Goal: Information Seeking & Learning: Learn about a topic

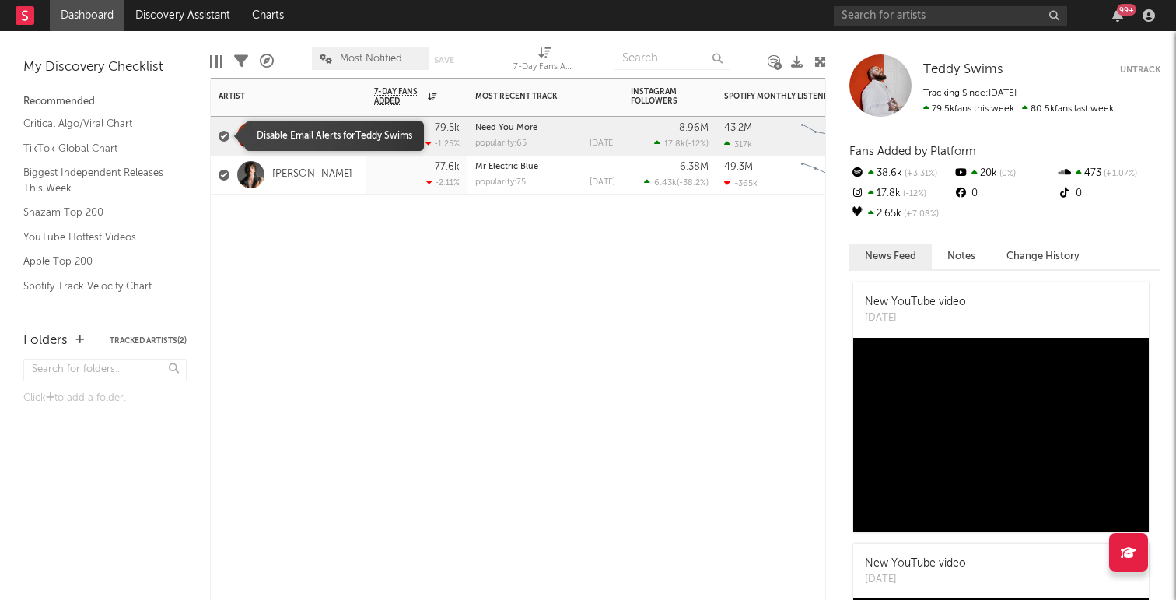
click at [222, 133] on div at bounding box center [224, 136] width 11 height 11
click at [219, 133] on input "checkbox" at bounding box center [219, 136] width 0 height 14
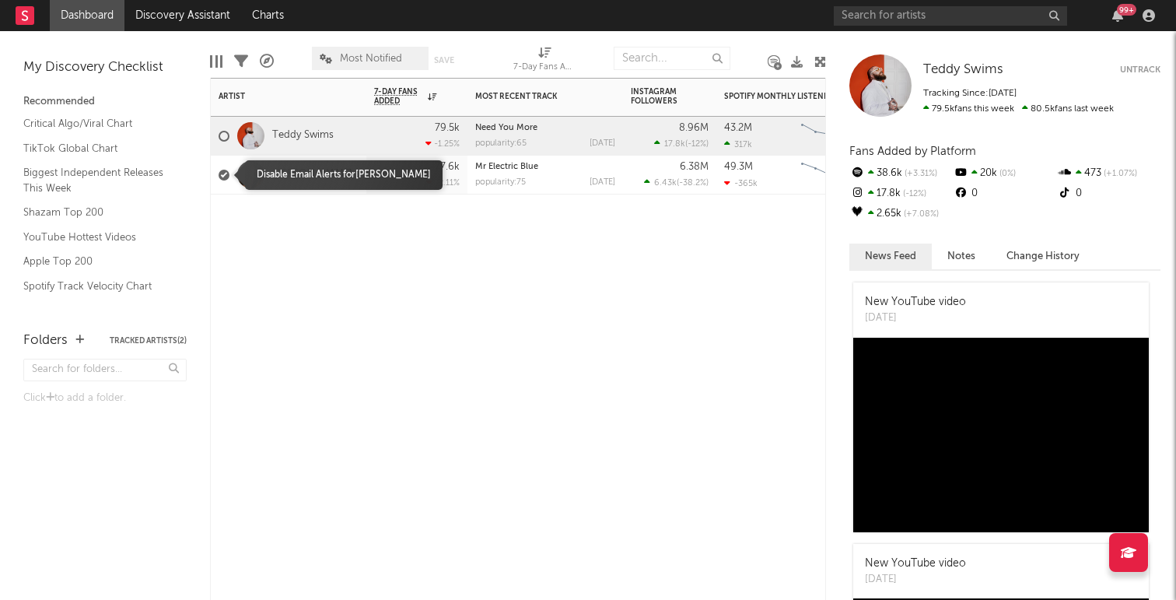
click at [222, 180] on label at bounding box center [224, 175] width 11 height 14
click at [219, 180] on input "checkbox" at bounding box center [219, 175] width 0 height 14
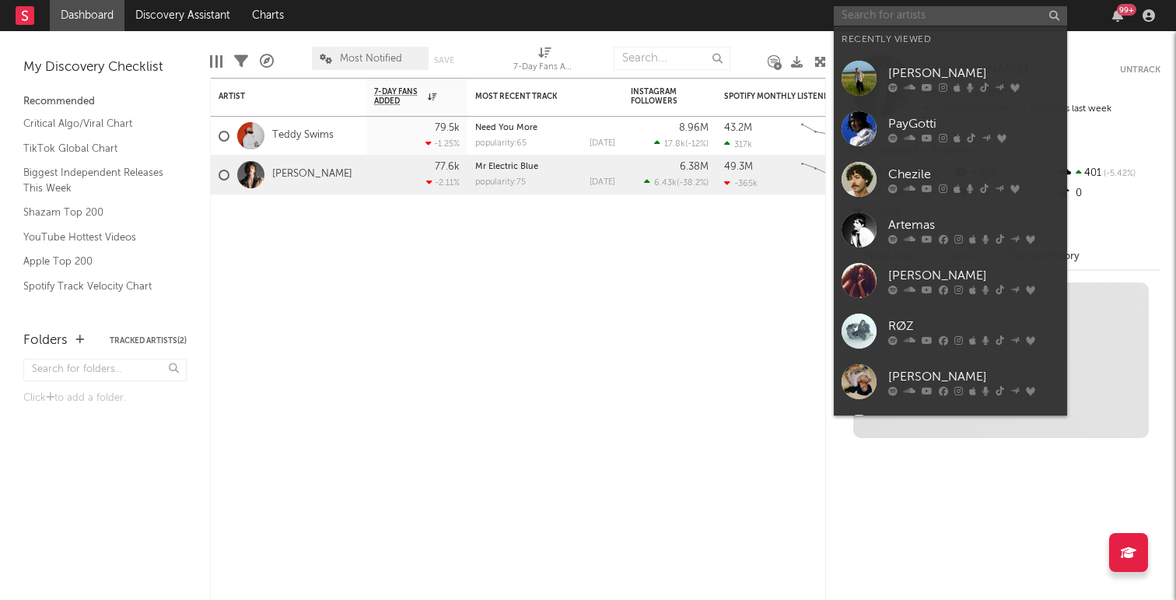
click at [888, 16] on input "text" at bounding box center [950, 15] width 233 height 19
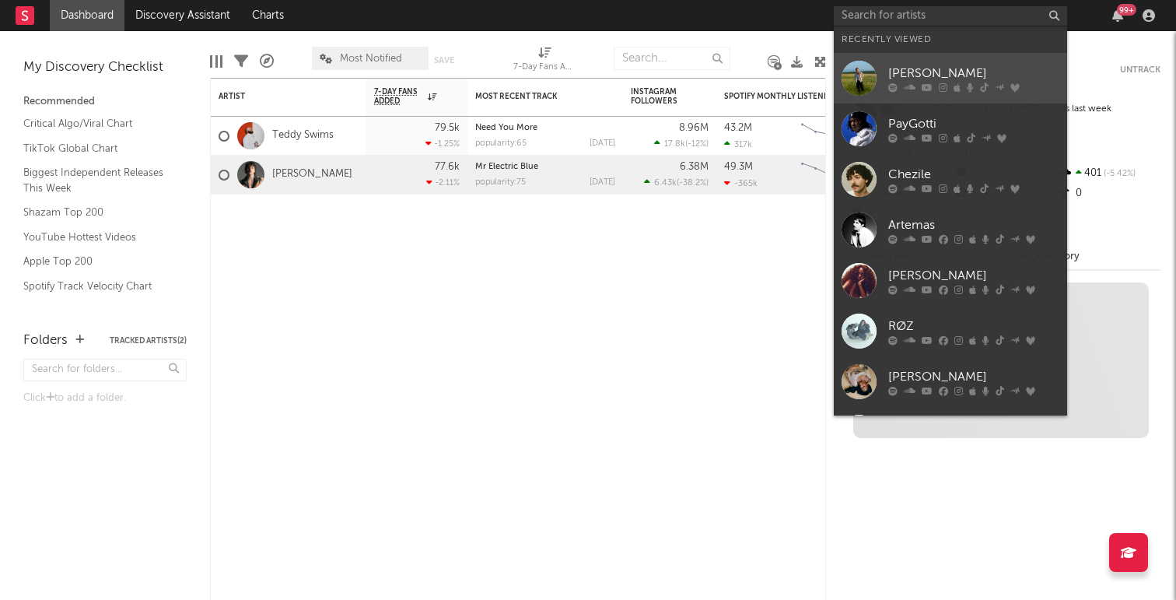
click at [908, 82] on icon at bounding box center [910, 86] width 12 height 9
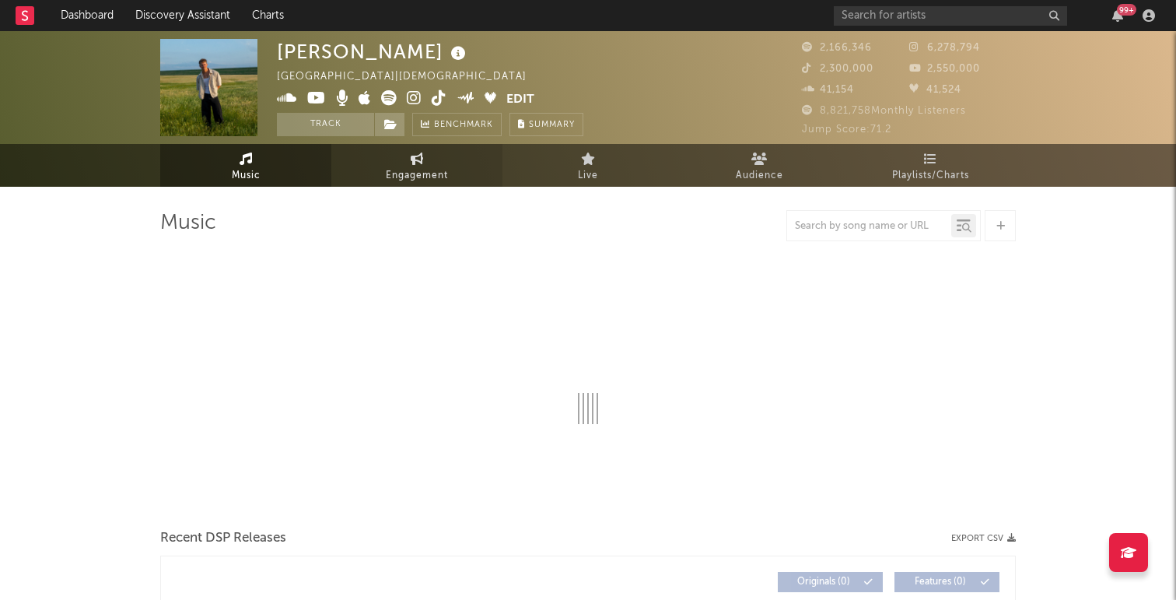
select select "6m"
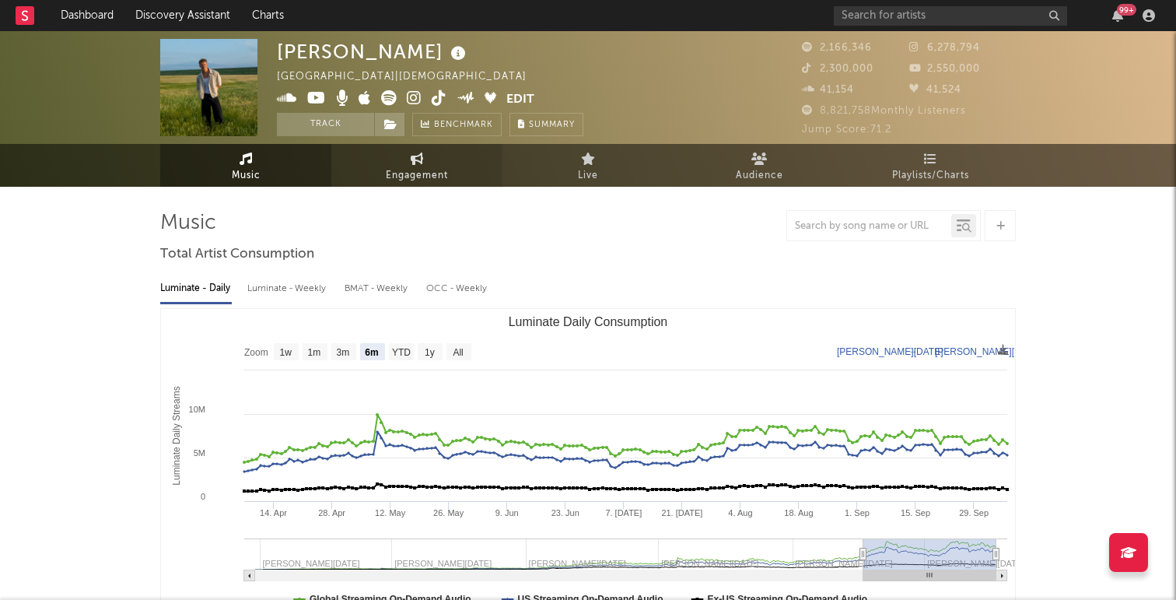
click at [399, 160] on link "Engagement" at bounding box center [416, 165] width 171 height 43
select select "1w"
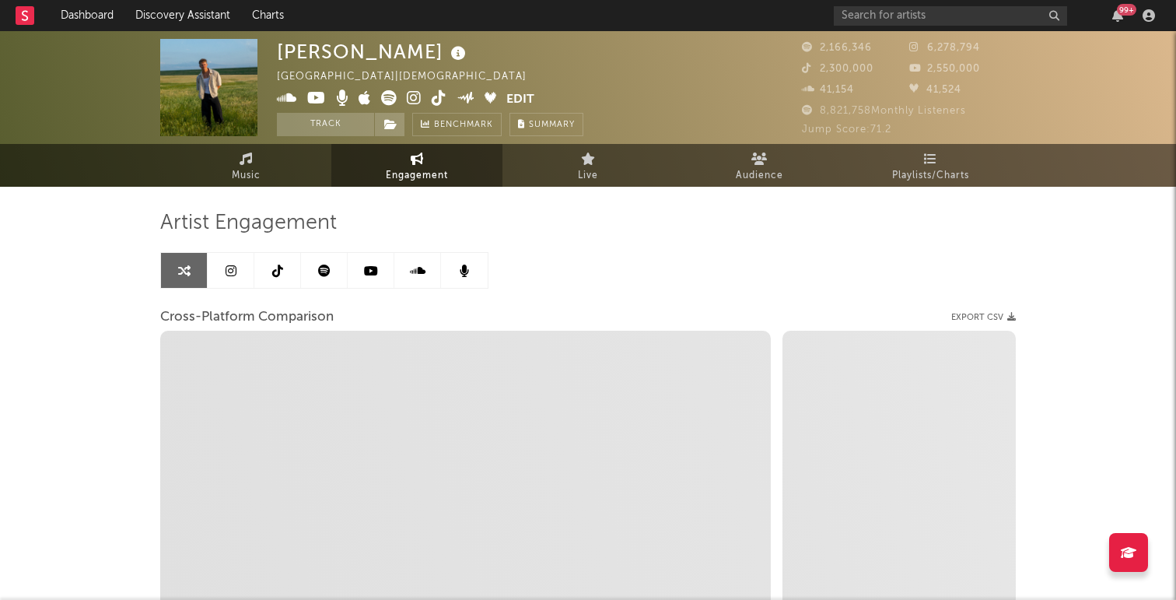
click at [278, 276] on icon at bounding box center [277, 270] width 11 height 12
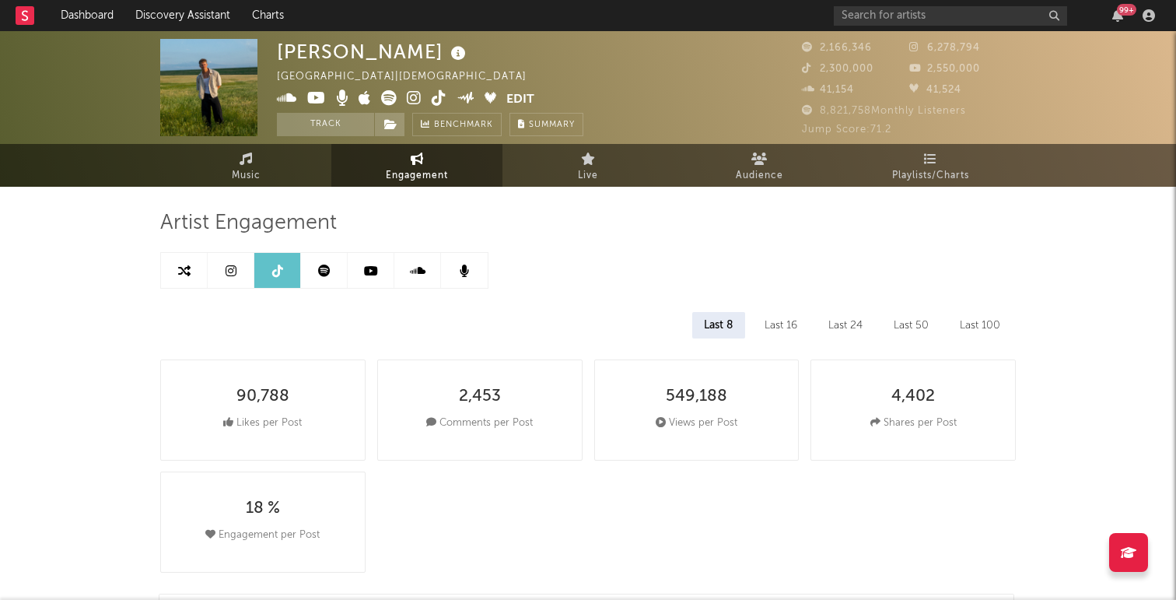
select select "6m"
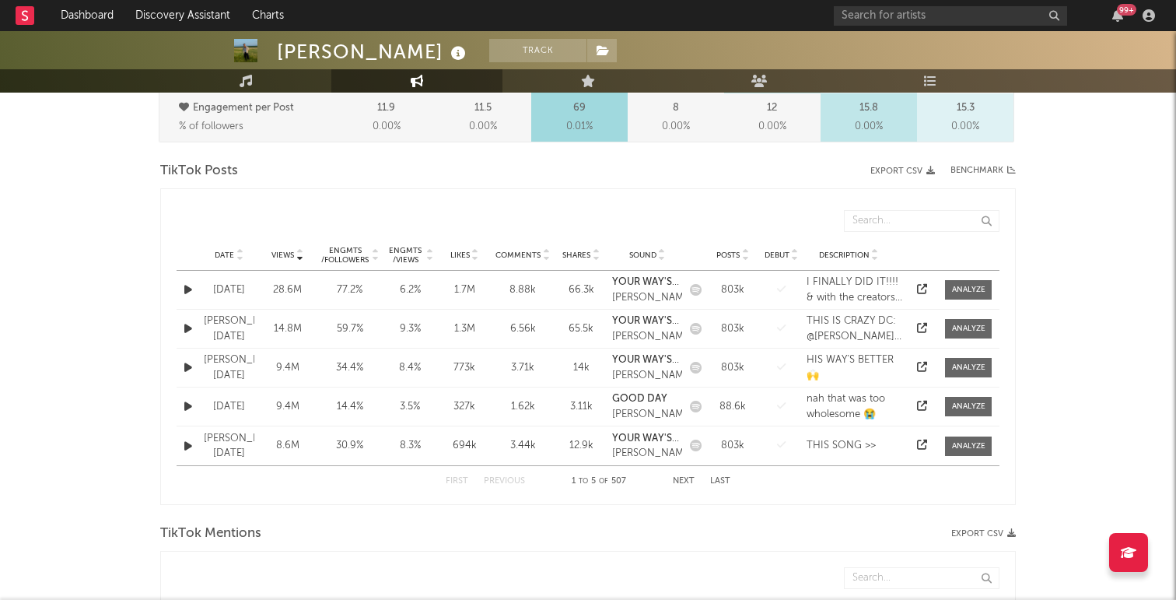
scroll to position [747, 0]
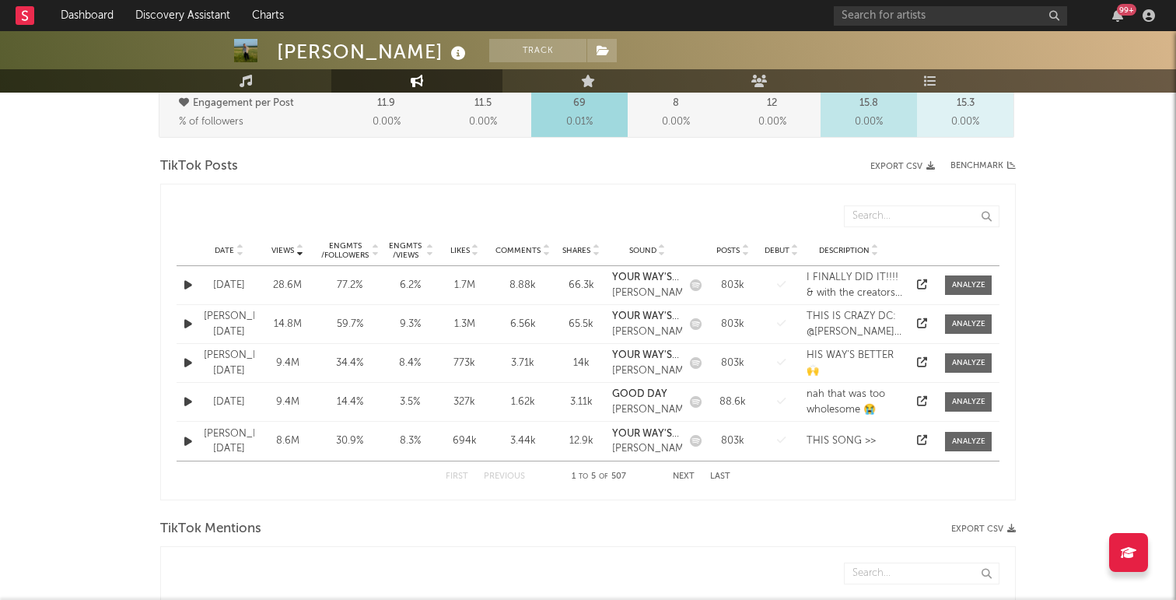
click at [789, 266] on div "Date [DATE] Views 28.6M Engmts / Followers 77.2 % Engmts / Views 6.2 % Likes 1.…" at bounding box center [588, 285] width 823 height 38
click at [423, 278] on div "6.2 %" at bounding box center [410, 286] width 47 height 16
click at [252, 278] on div "[DATE]" at bounding box center [229, 286] width 51 height 16
click at [187, 280] on icon "button" at bounding box center [188, 285] width 8 height 10
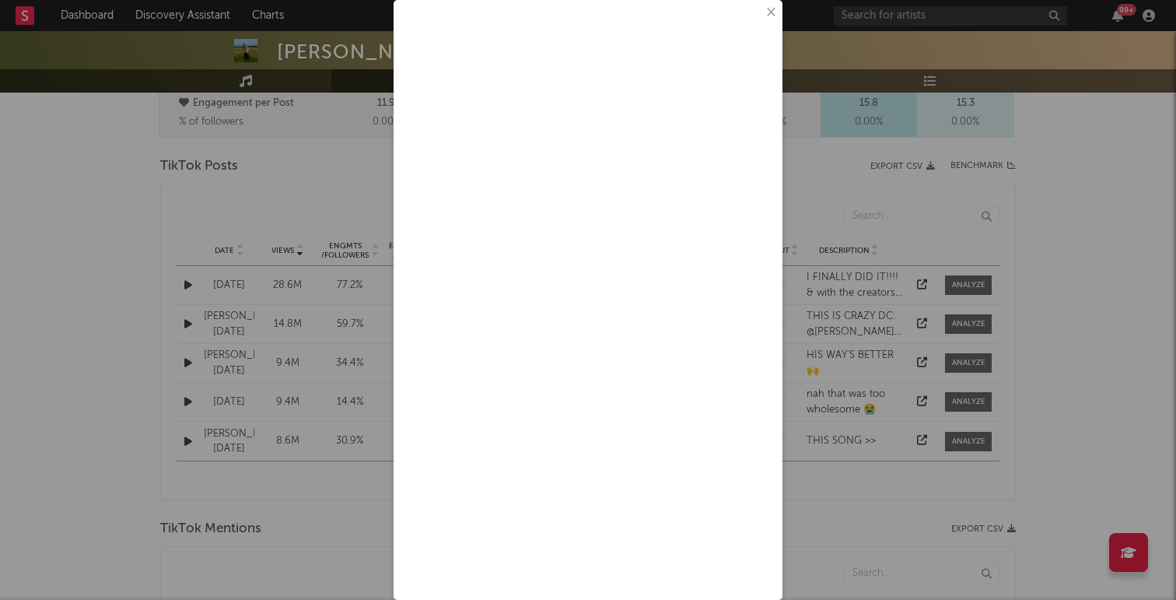
click at [771, 10] on button "×" at bounding box center [769, 12] width 17 height 17
